Goal: Navigation & Orientation: Find specific page/section

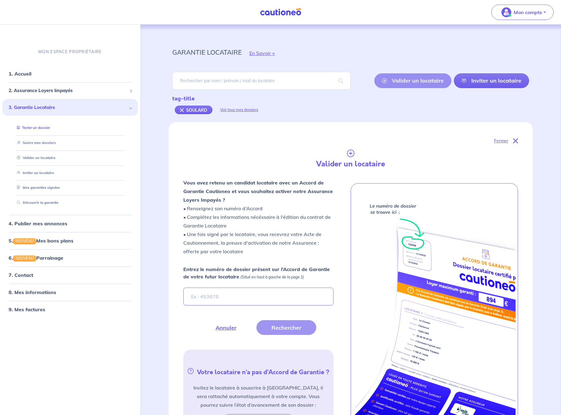
click at [50, 126] on link "Tester un dossier" at bounding box center [32, 127] width 36 height 4
click at [22, 72] on link "1. Accueil" at bounding box center [20, 74] width 22 height 6
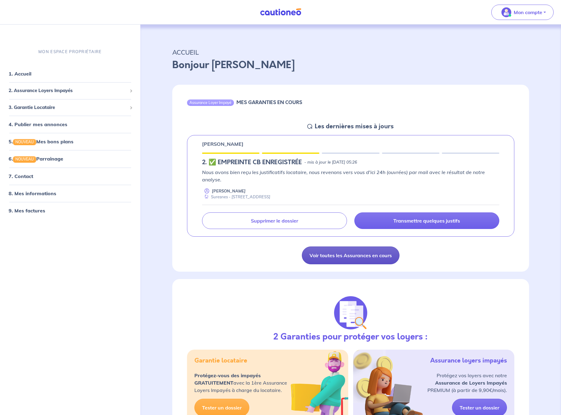
click at [365, 256] on link "Voir toutes les Assurances en cours" at bounding box center [351, 255] width 98 height 18
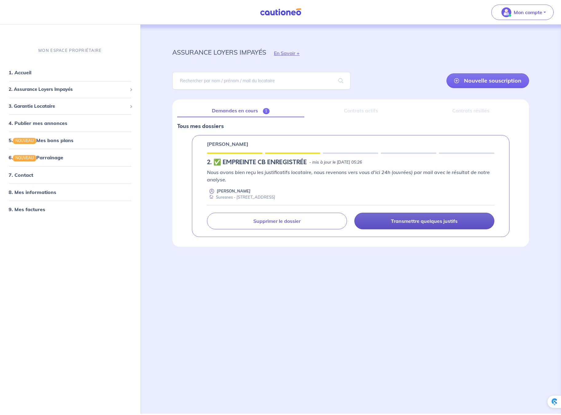
click at [390, 224] on link "Transmettre quelques justifs" at bounding box center [424, 221] width 140 height 17
click at [404, 224] on link "Transmettre quelques justifs" at bounding box center [424, 221] width 140 height 17
click at [386, 218] on link "Transmettre quelques justifs" at bounding box center [424, 221] width 140 height 17
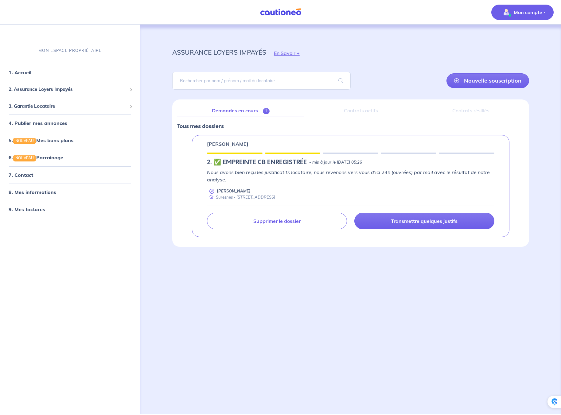
click at [542, 14] on button "Mon compte" at bounding box center [522, 12] width 62 height 15
click at [510, 36] on link "Mes informations" at bounding box center [515, 38] width 49 height 10
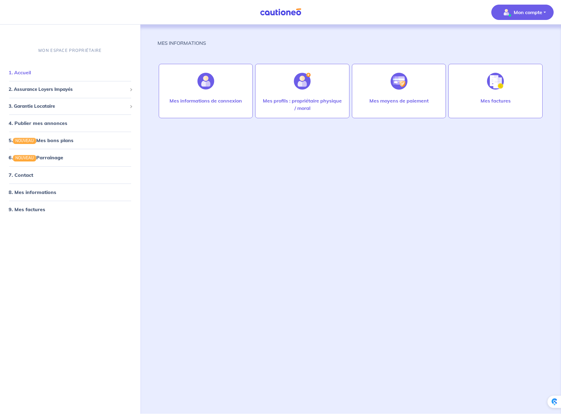
click at [29, 73] on link "1. Accueil" at bounding box center [20, 72] width 22 height 6
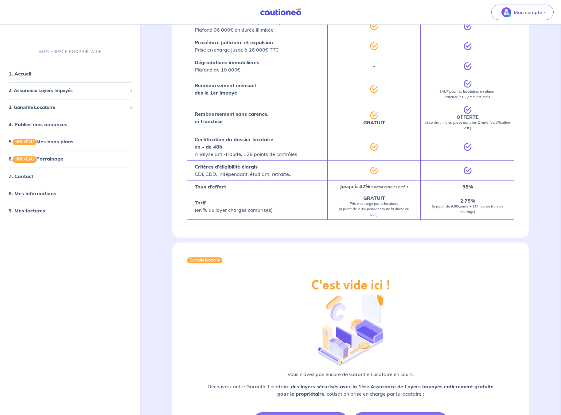
scroll to position [496, 0]
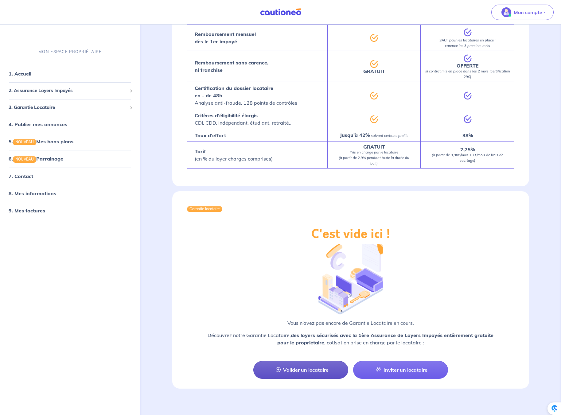
click at [292, 365] on link "Valider un locataire" at bounding box center [300, 370] width 95 height 18
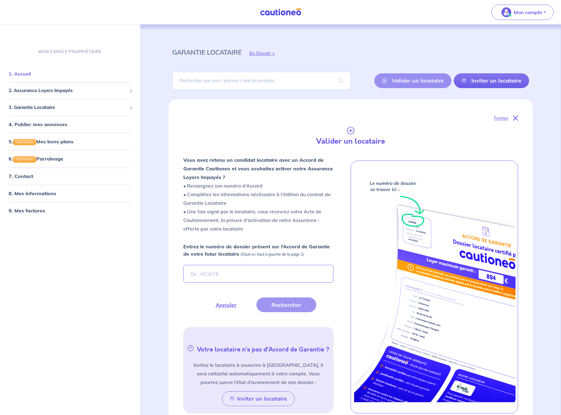
click at [31, 76] on link "1. Accueil" at bounding box center [20, 74] width 22 height 6
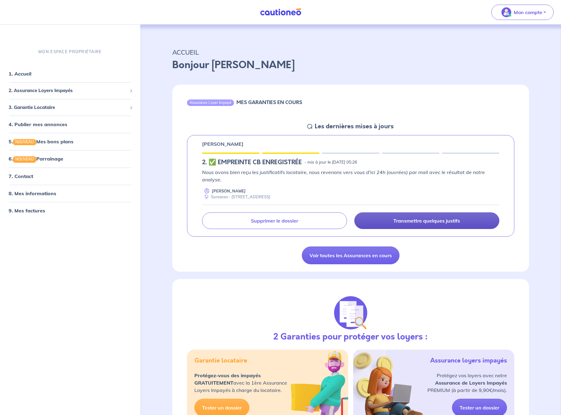
click at [394, 224] on link "Transmettre quelques justifs" at bounding box center [426, 220] width 145 height 17
click at [353, 127] on h5 "Les dernières mises à jours" at bounding box center [353, 126] width 79 height 7
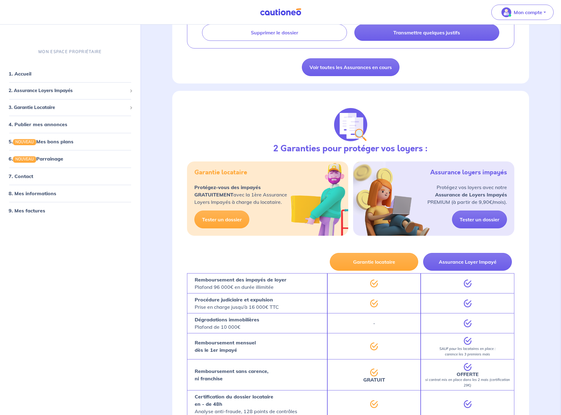
scroll to position [190, 0]
